Goal: Use online tool/utility: Utilize a website feature to perform a specific function

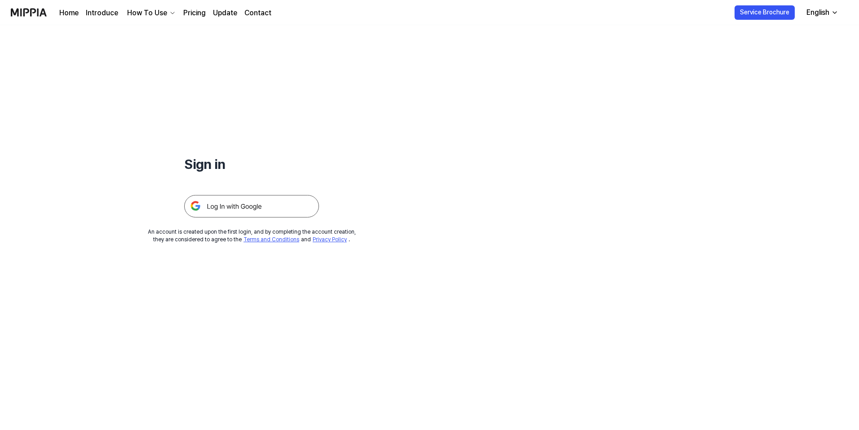
click at [269, 203] on img at bounding box center [251, 206] width 135 height 22
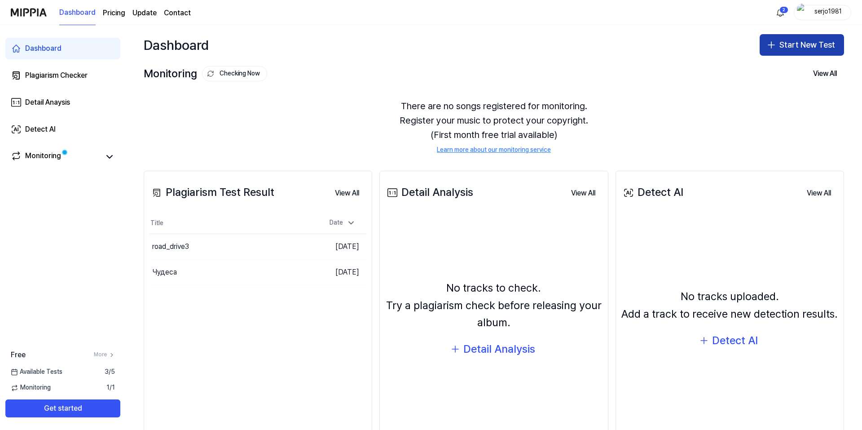
click at [770, 49] on icon "button" at bounding box center [771, 45] width 11 height 11
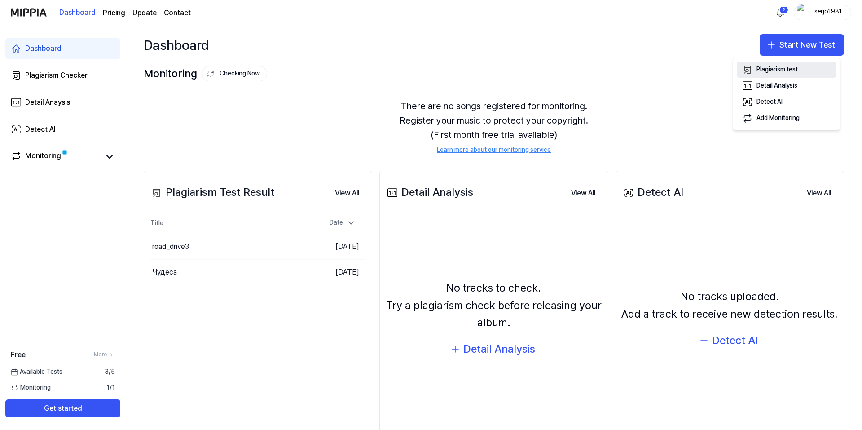
click at [771, 68] on div "Plagiarism test" at bounding box center [777, 69] width 41 height 9
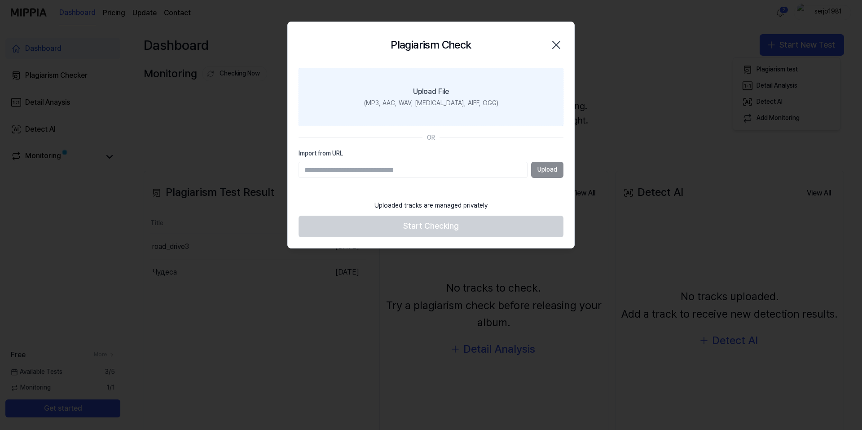
click at [427, 84] on label "Upload File (MP3, AAC, WAV, [MEDICAL_DATA], AIFF, OGG)" at bounding box center [431, 97] width 265 height 58
click at [0, 0] on input "Upload File (MP3, AAC, WAV, [MEDICAL_DATA], AIFF, OGG)" at bounding box center [0, 0] width 0 height 0
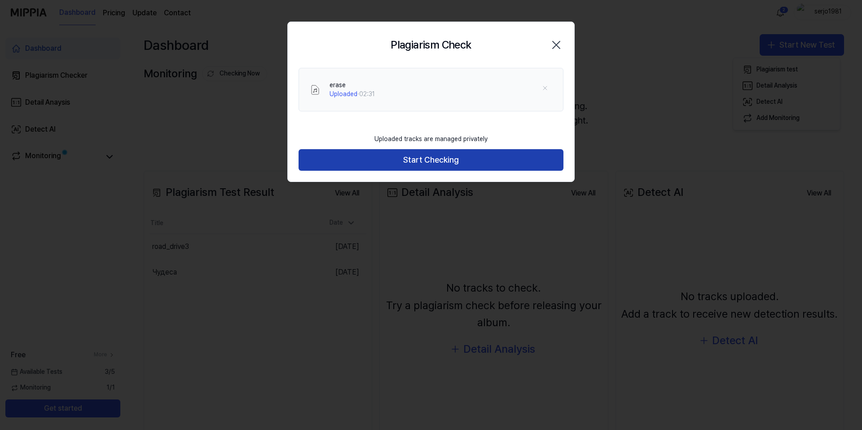
click at [448, 159] on button "Start Checking" at bounding box center [431, 160] width 265 height 22
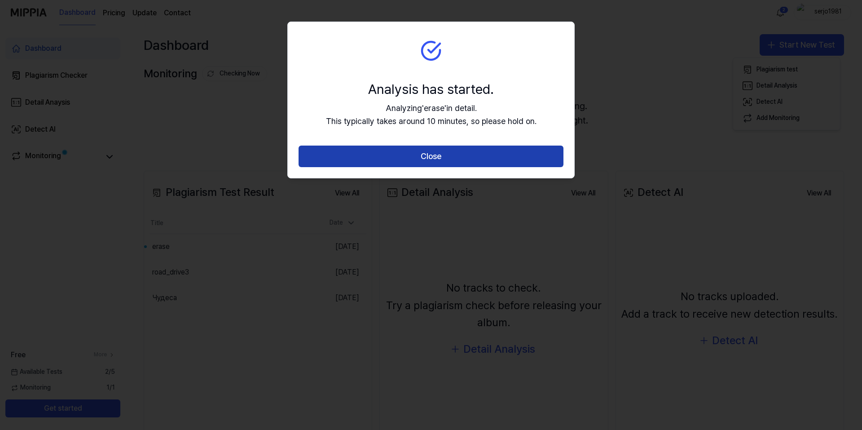
click at [478, 157] on button "Close" at bounding box center [431, 157] width 265 height 22
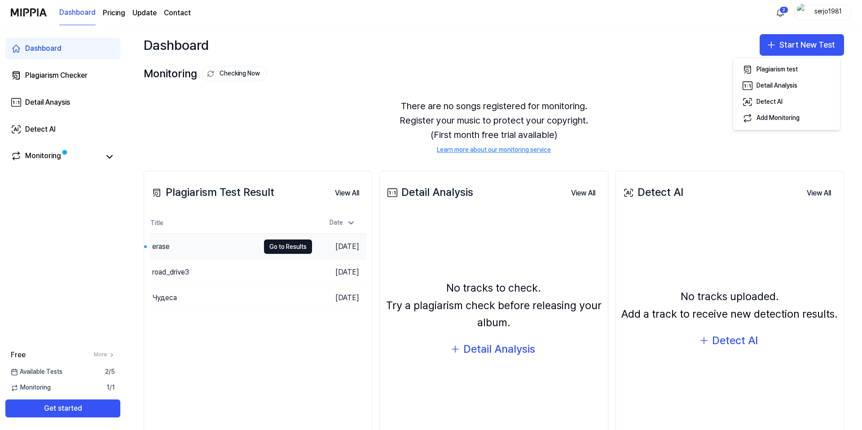
click at [195, 245] on div "erase" at bounding box center [205, 246] width 110 height 25
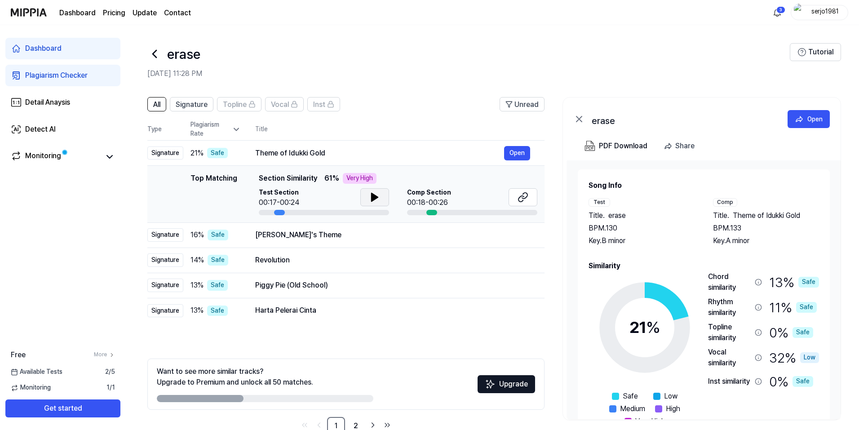
click at [378, 193] on icon at bounding box center [374, 197] width 11 height 11
click at [379, 193] on icon at bounding box center [374, 197] width 11 height 11
click at [523, 197] on icon at bounding box center [522, 197] width 11 height 11
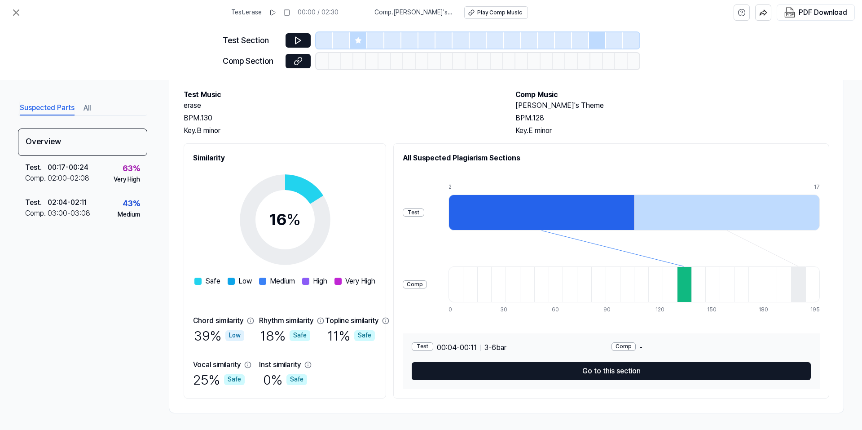
scroll to position [46, 0]
